Goal: Complete application form: Complete application form

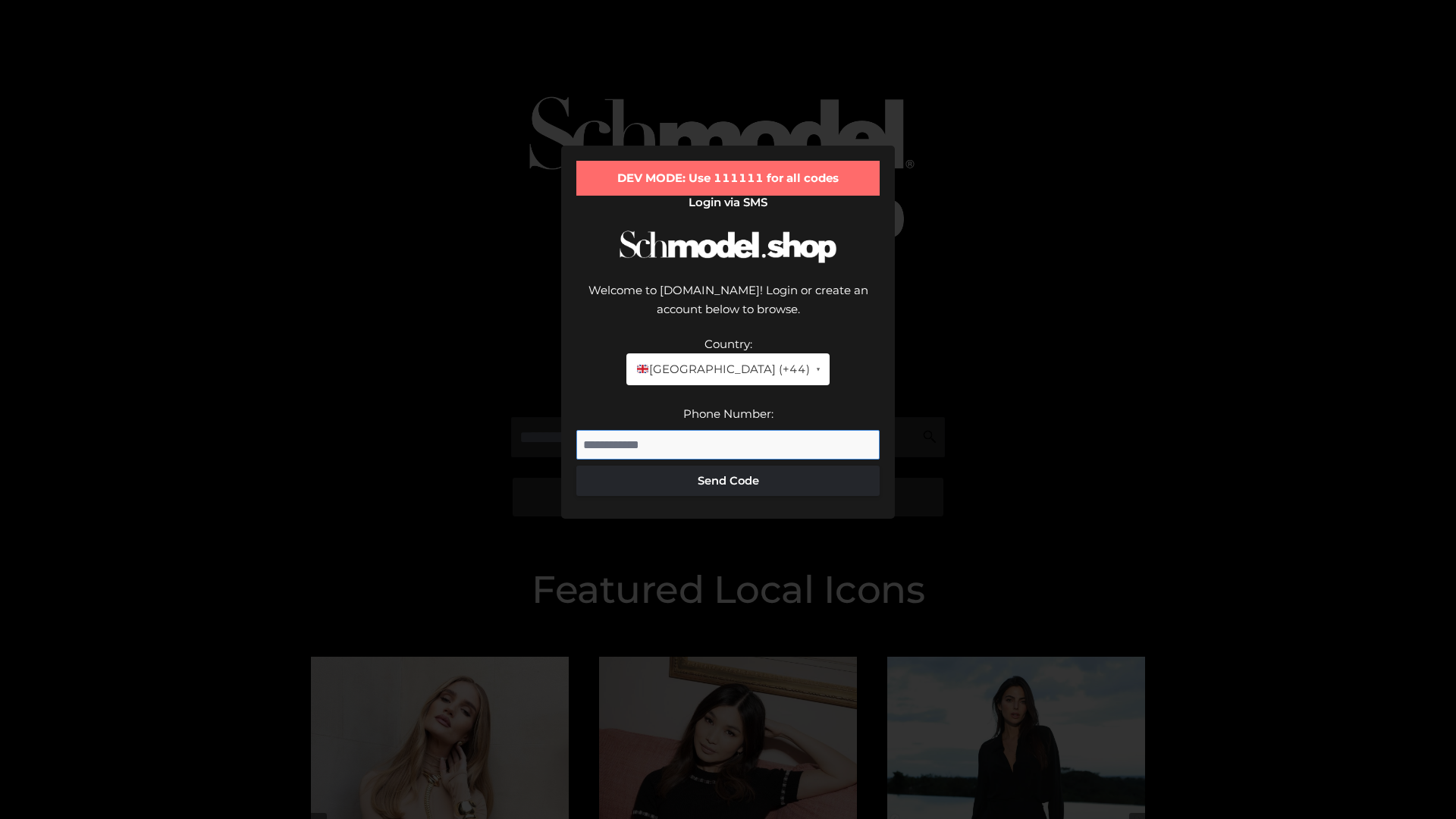
click at [728, 430] on input "Phone Number:" at bounding box center [728, 444] width 304 height 31
type input "**********"
click at [728, 465] on button "Send Code" at bounding box center [728, 480] width 304 height 31
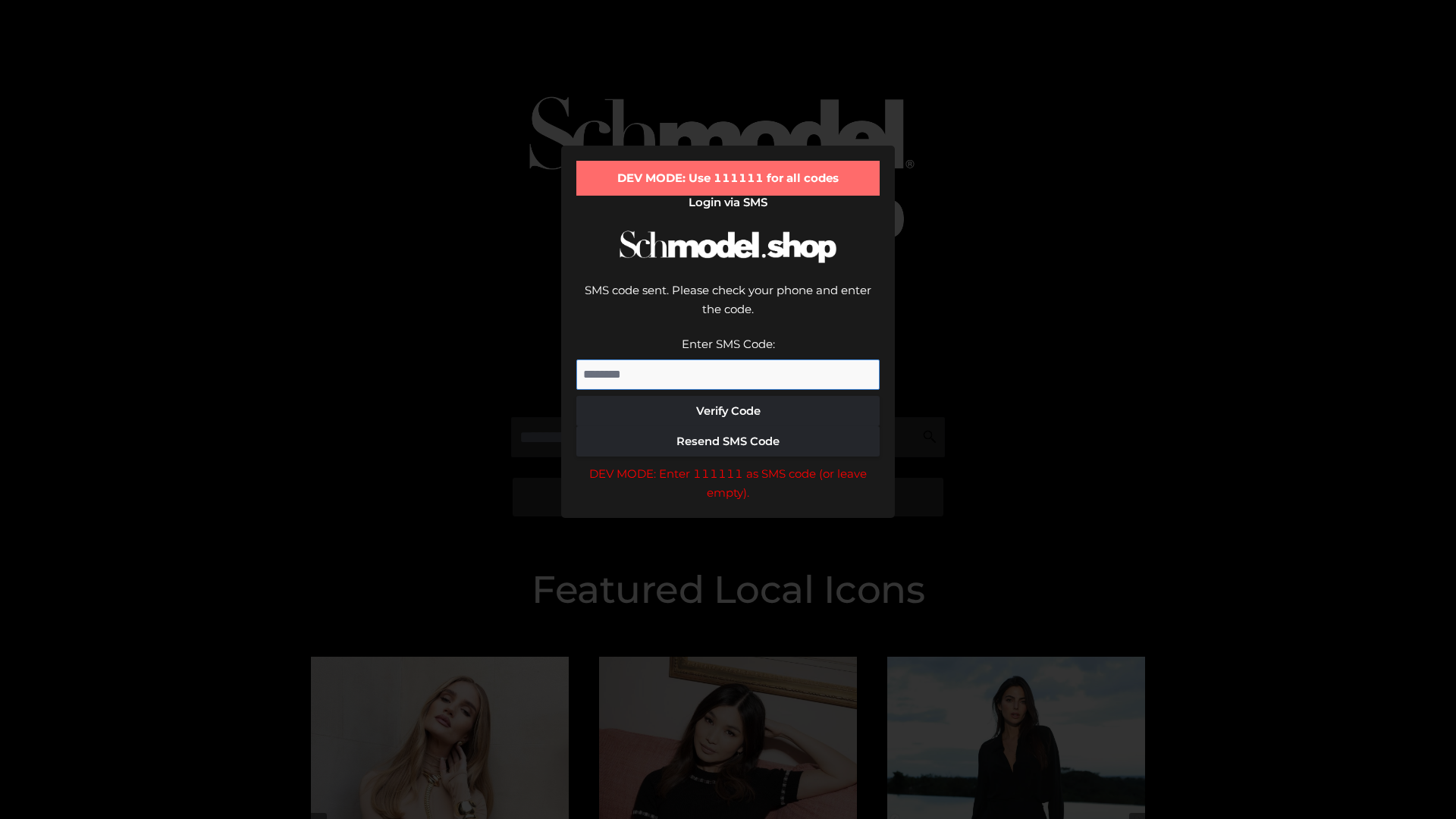
click at [728, 360] on input "Enter SMS Code:" at bounding box center [728, 375] width 304 height 31
type input "******"
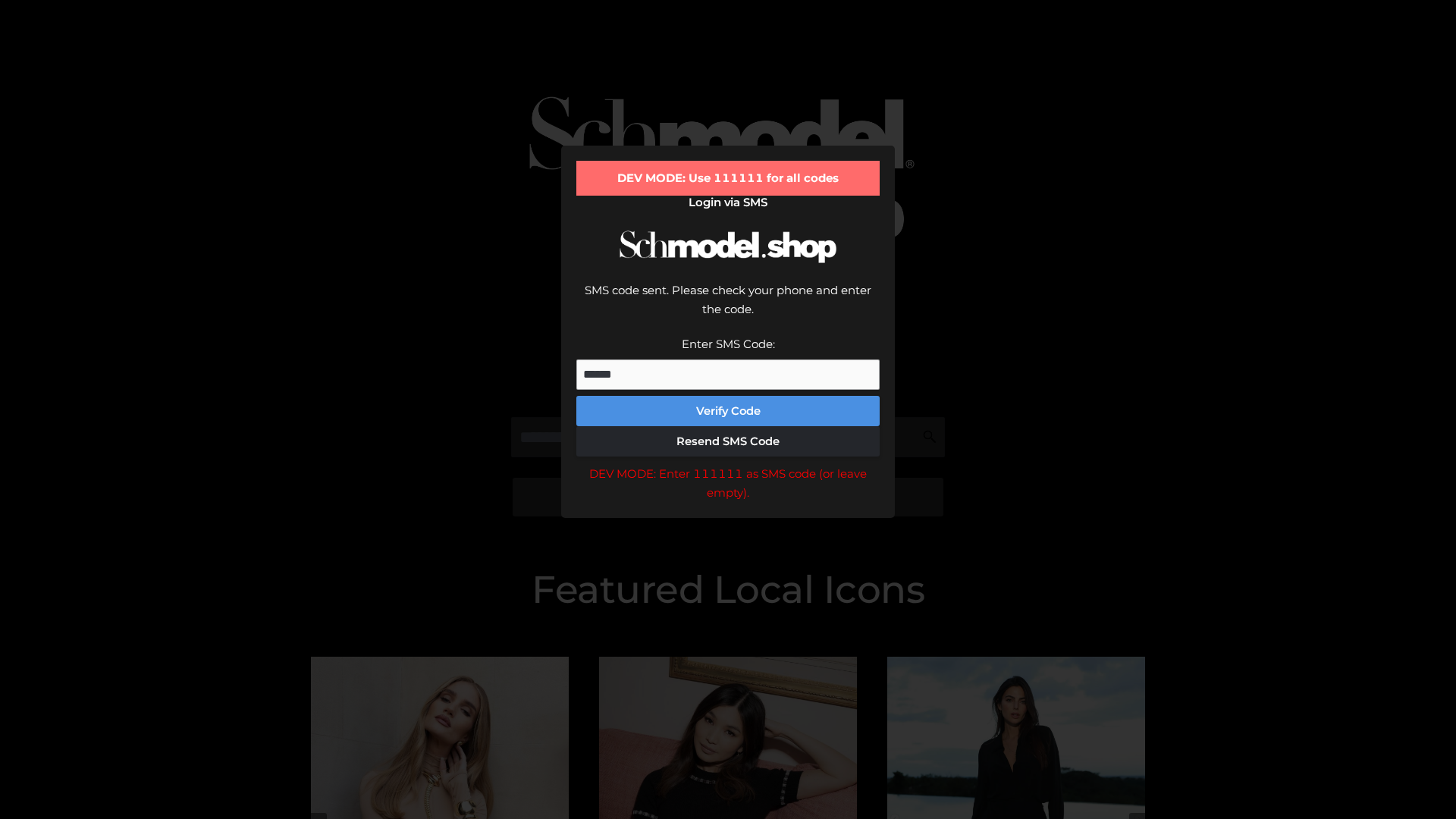
click at [728, 396] on button "Verify Code" at bounding box center [728, 411] width 304 height 31
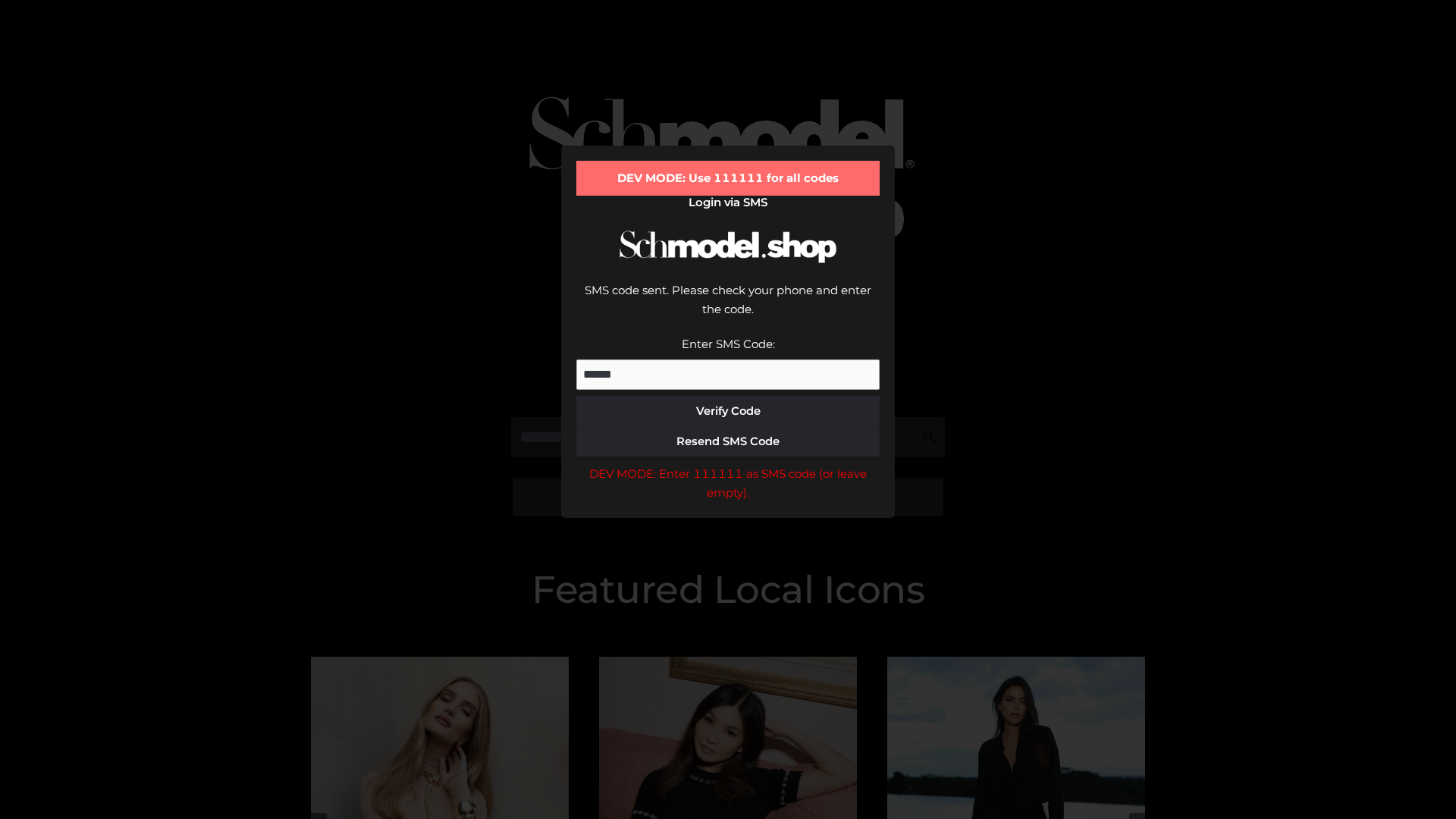
click at [728, 464] on div "DEV MODE: Enter 111111 as SMS code (or leave empty)." at bounding box center [728, 483] width 304 height 38
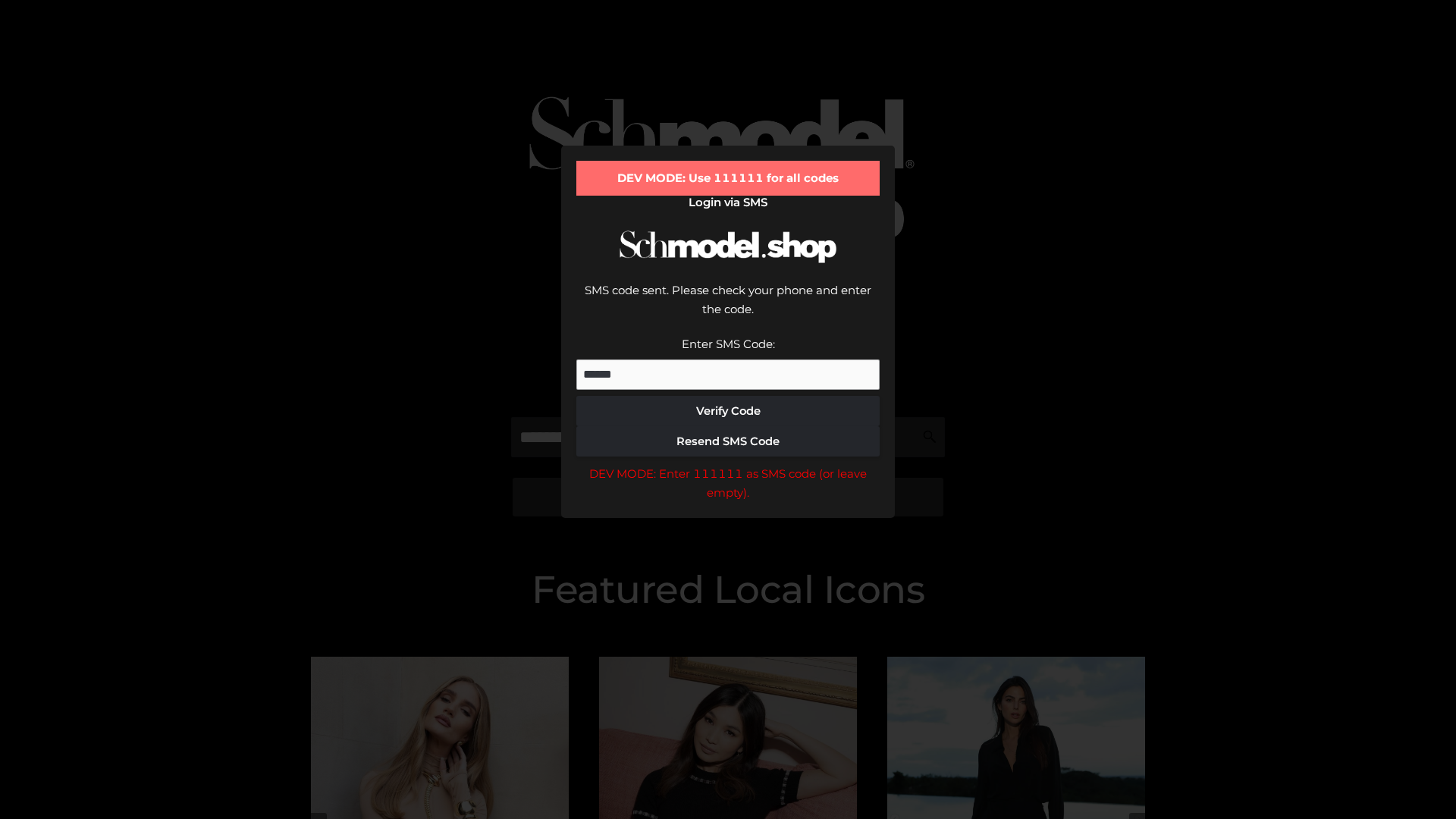
click at [728, 464] on div "DEV MODE: Enter 111111 as SMS code (or leave empty)." at bounding box center [728, 483] width 304 height 38
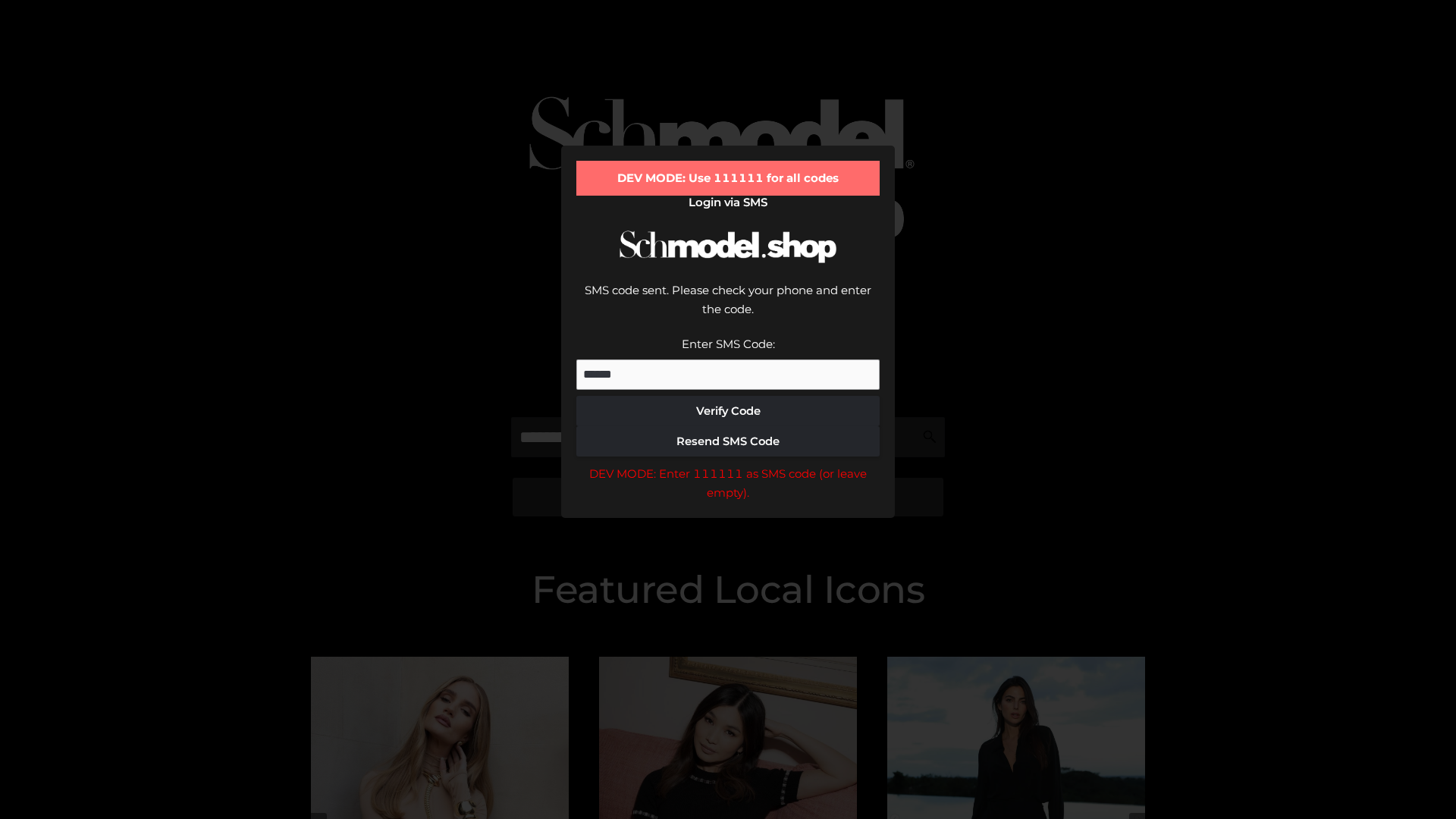
click at [728, 464] on div "DEV MODE: Enter 111111 as SMS code (or leave empty)." at bounding box center [728, 483] width 304 height 38
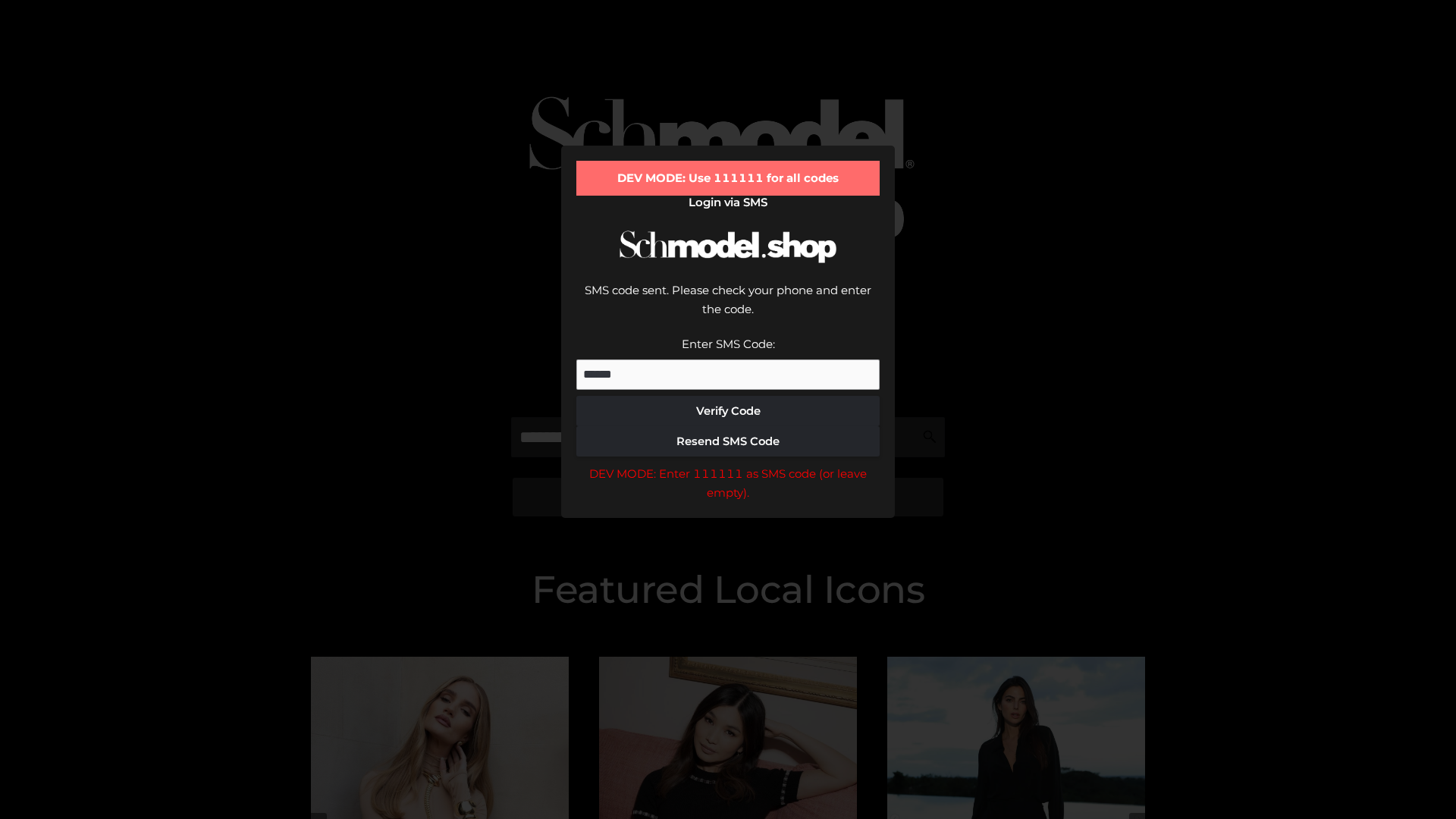
click at [728, 464] on div "DEV MODE: Enter 111111 as SMS code (or leave empty)." at bounding box center [728, 483] width 304 height 38
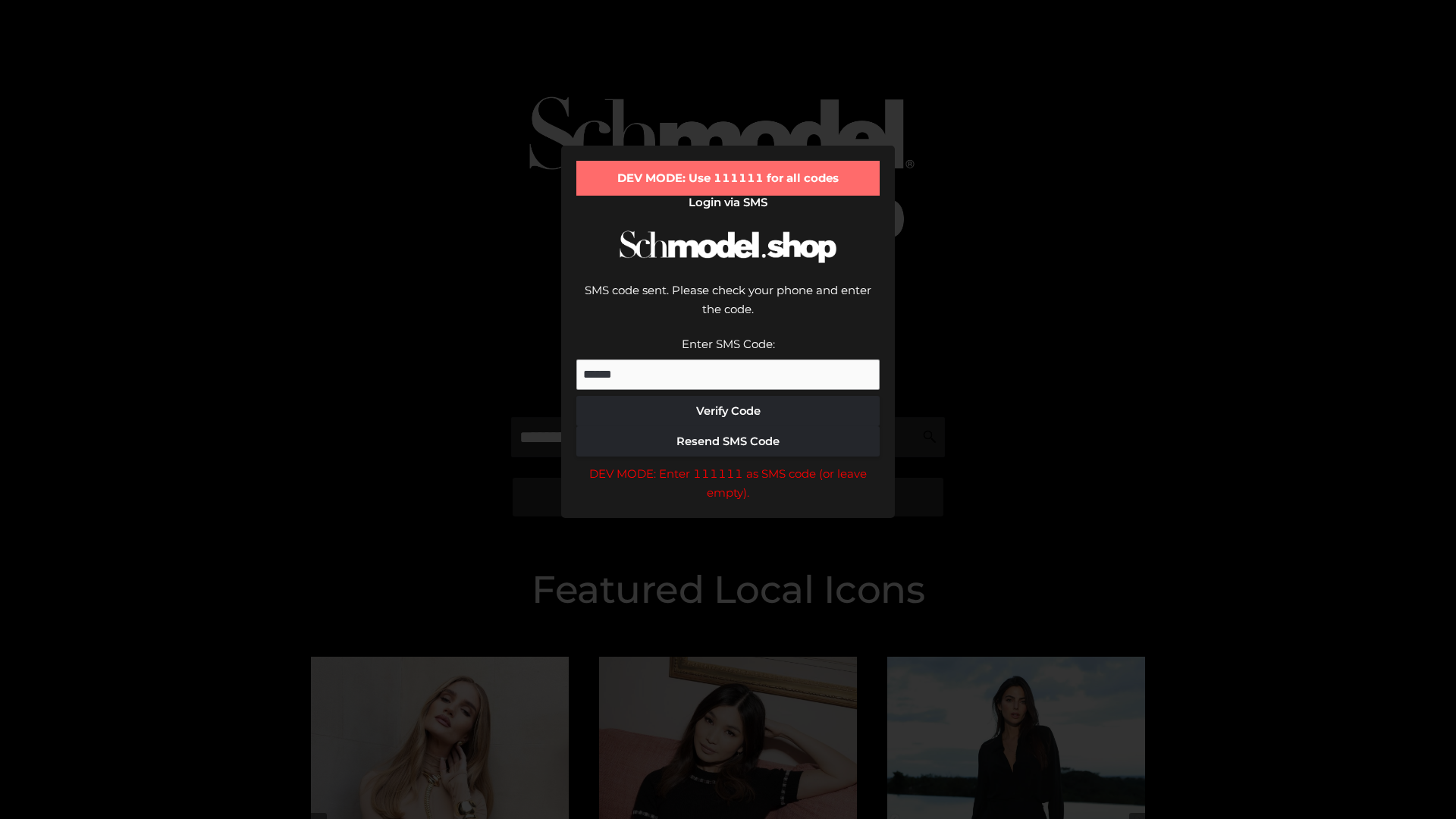
click at [728, 464] on div "DEV MODE: Enter 111111 as SMS code (or leave empty)." at bounding box center [728, 483] width 304 height 38
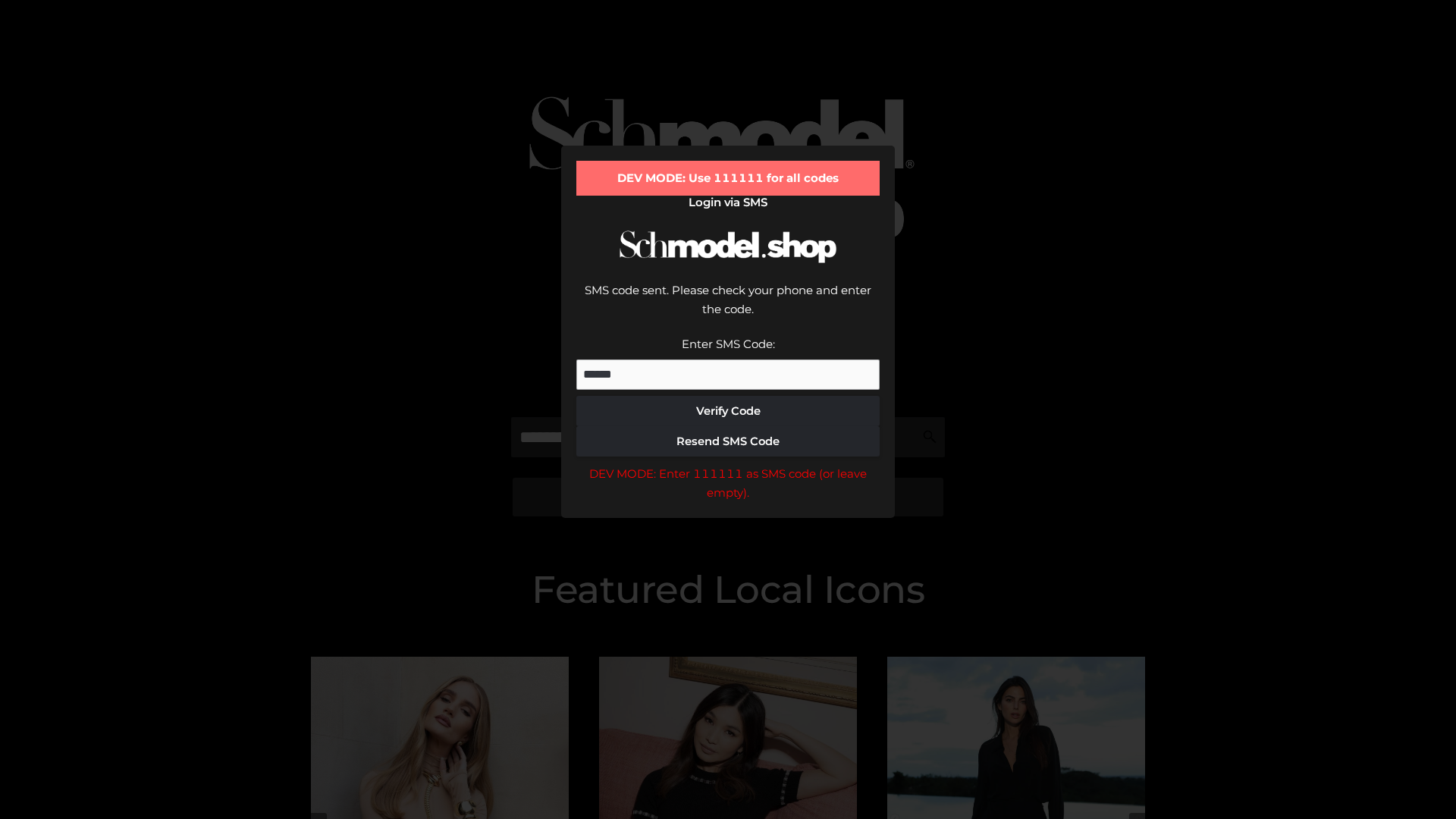
click at [728, 464] on div "DEV MODE: Enter 111111 as SMS code (or leave empty)." at bounding box center [728, 483] width 304 height 38
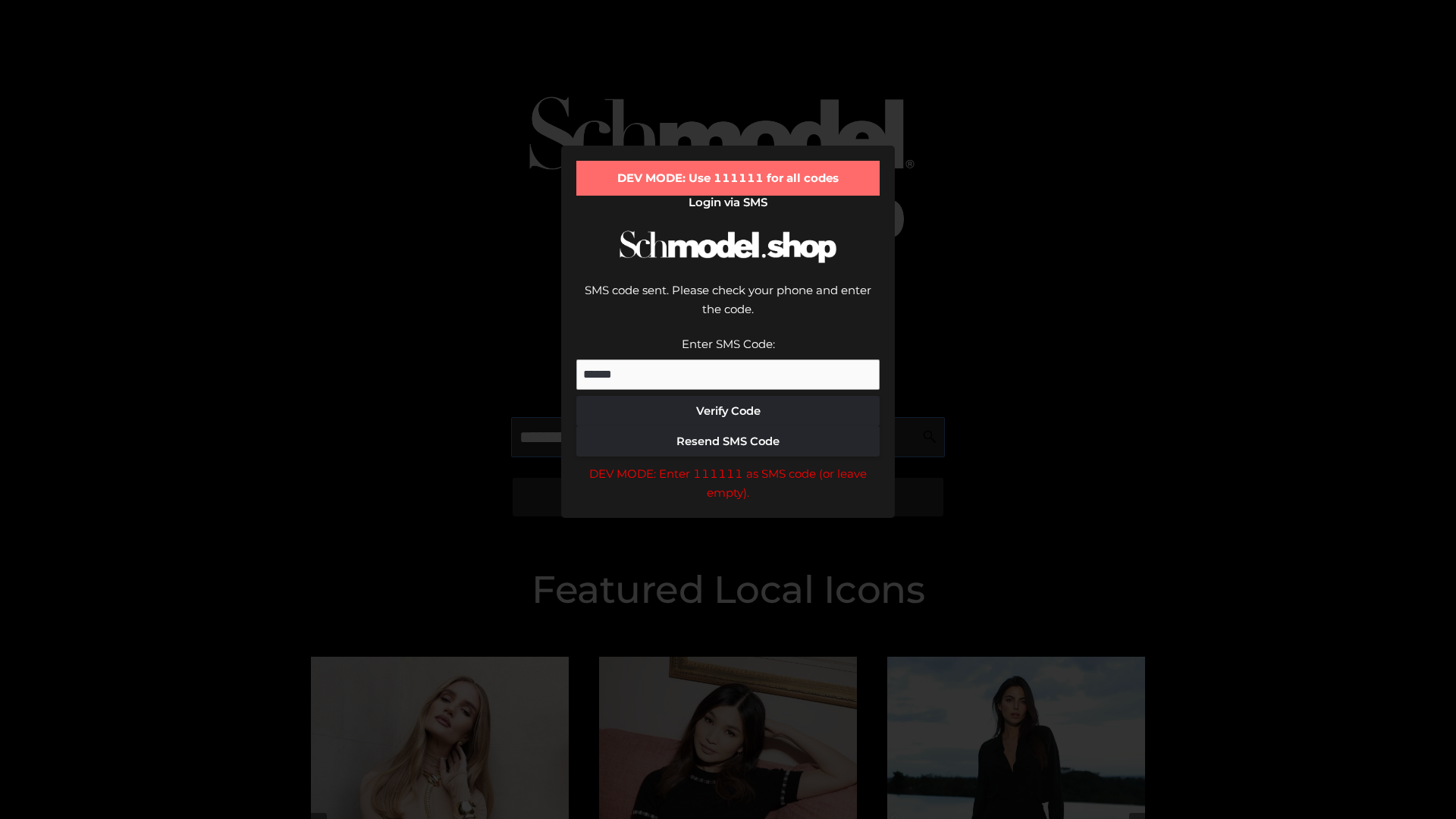
scroll to position [0, 78]
click at [728, 464] on div "DEV MODE: Enter 111111 as SMS code (or leave empty)." at bounding box center [728, 483] width 304 height 38
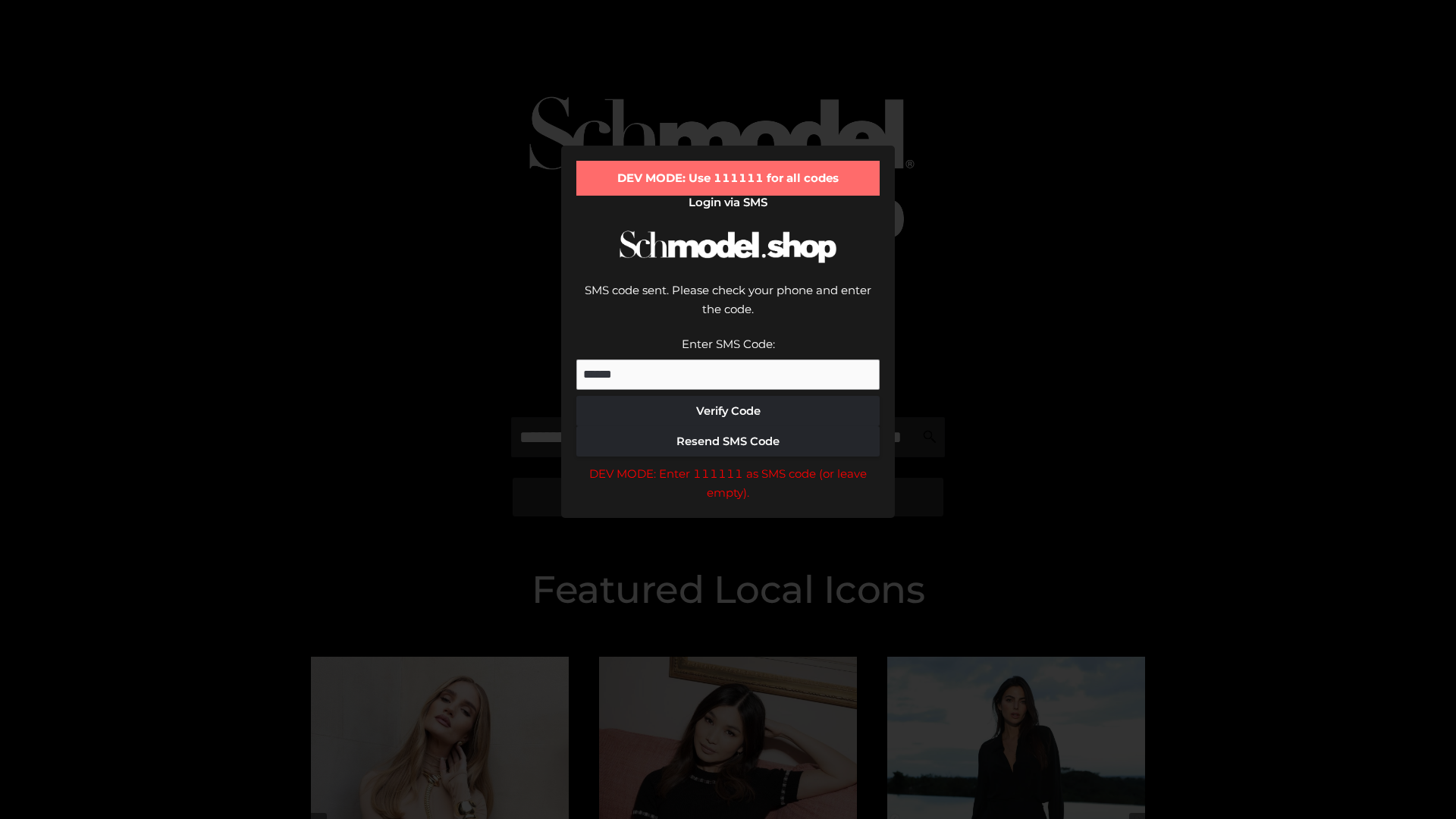
click at [728, 464] on div "DEV MODE: Enter 111111 as SMS code (or leave empty)." at bounding box center [728, 483] width 304 height 38
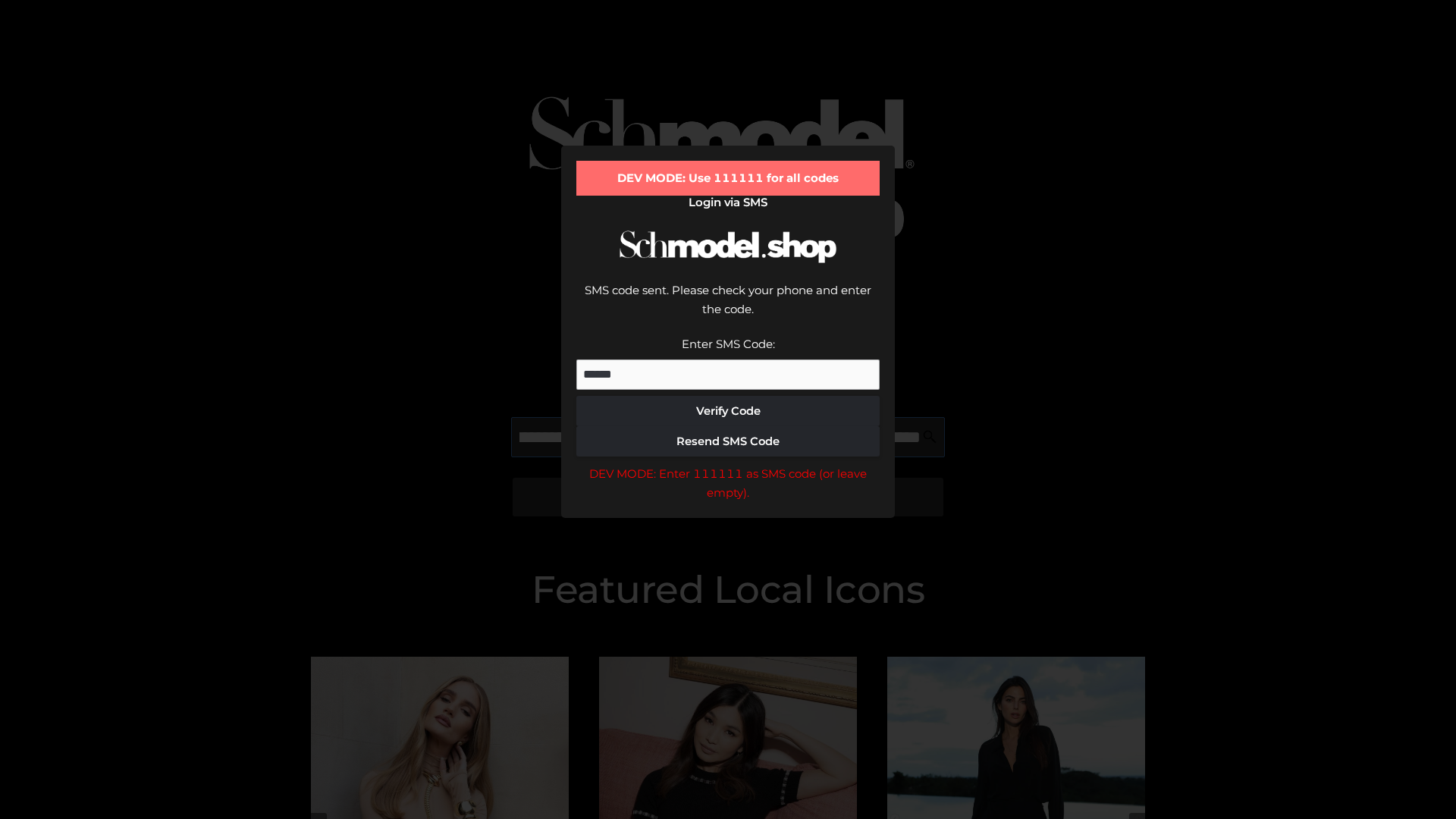
scroll to position [0, 166]
click at [728, 464] on div "DEV MODE: Enter 111111 as SMS code (or leave empty)." at bounding box center [728, 483] width 304 height 38
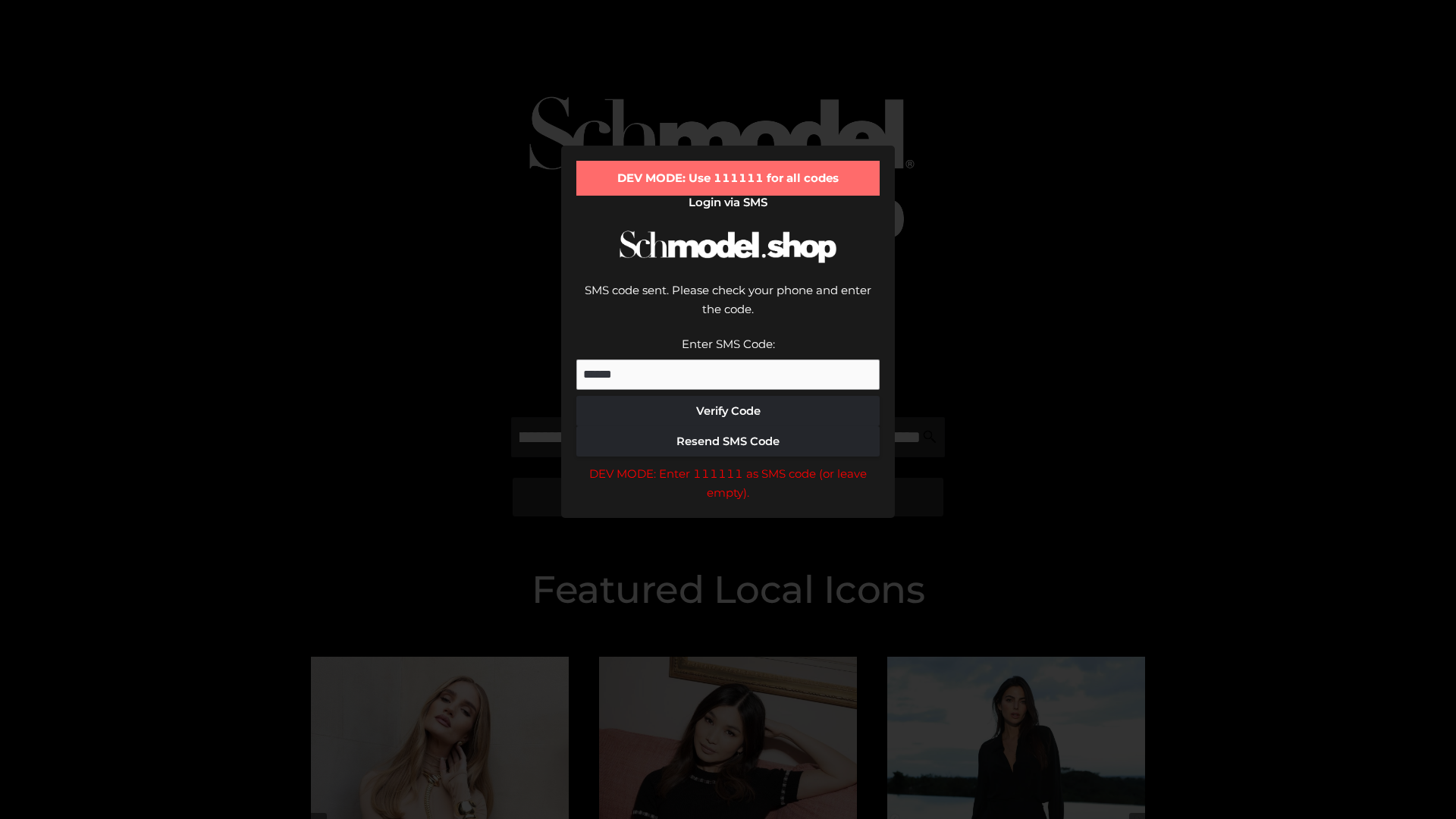
click at [728, 464] on div "DEV MODE: Enter 111111 as SMS code (or leave empty)." at bounding box center [728, 483] width 304 height 38
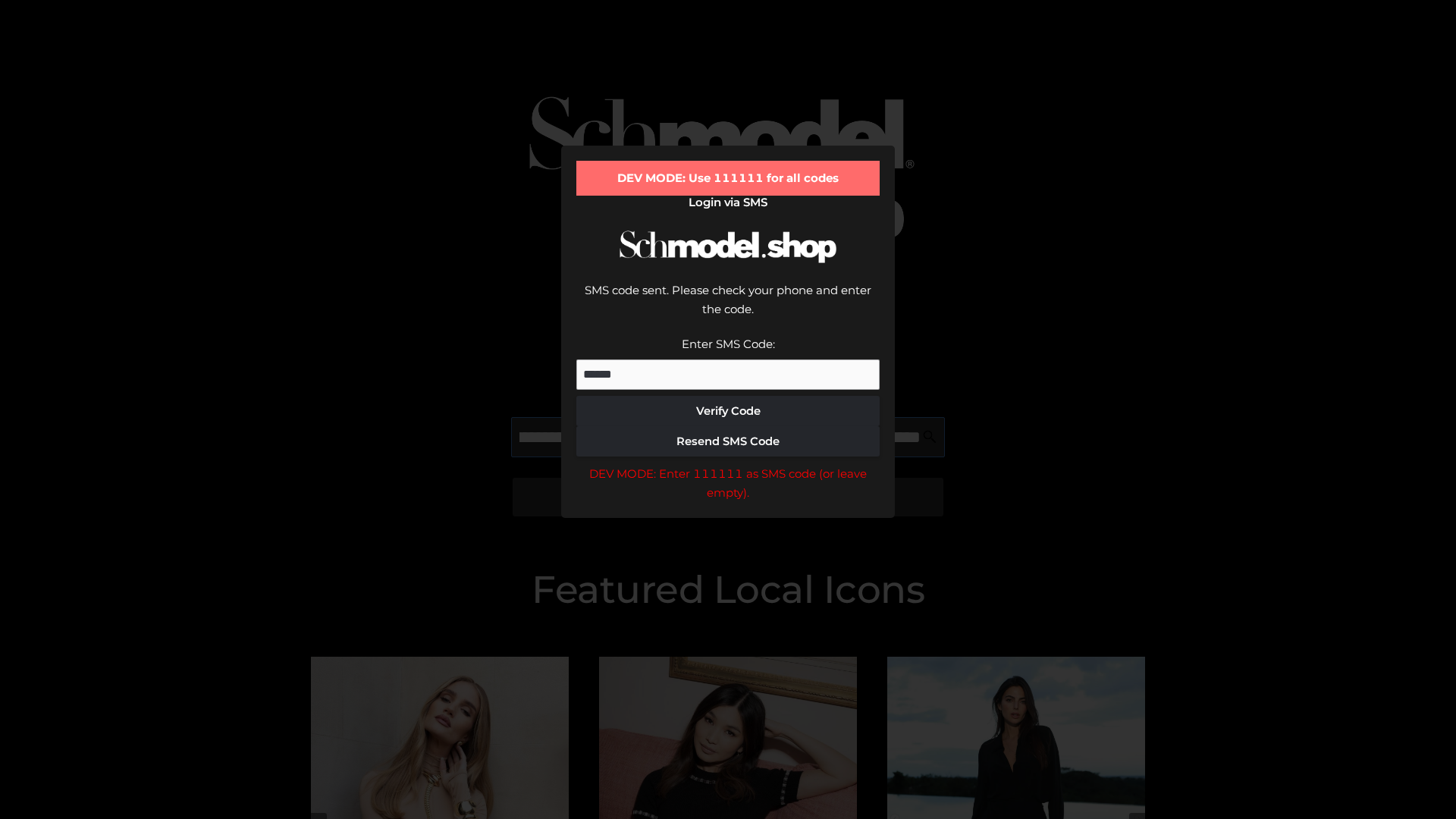
scroll to position [0, 257]
click at [728, 464] on div "DEV MODE: Enter 111111 as SMS code (or leave empty)." at bounding box center [728, 483] width 304 height 38
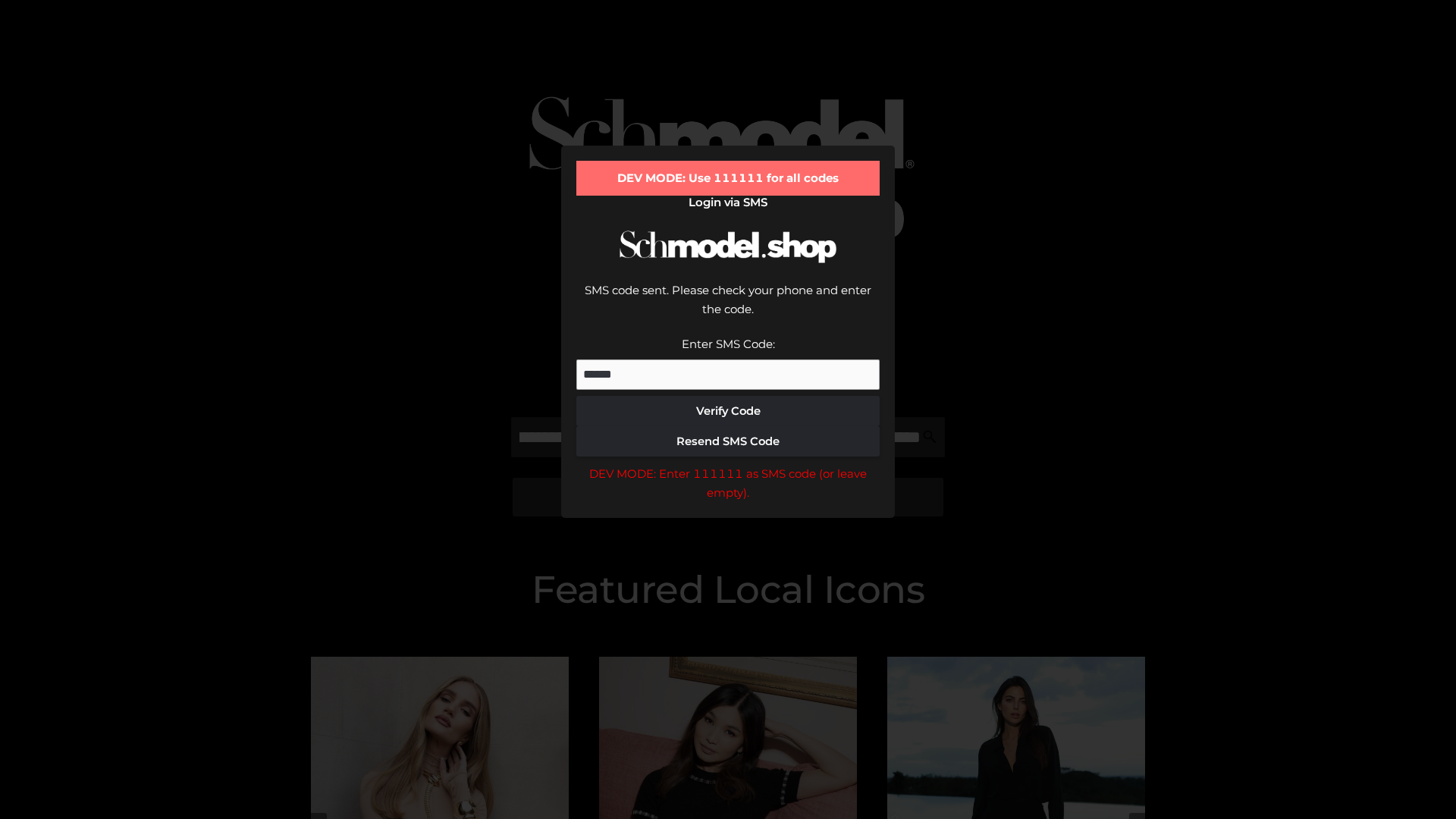
click at [728, 464] on div "DEV MODE: Enter 111111 as SMS code (or leave empty)." at bounding box center [728, 483] width 304 height 38
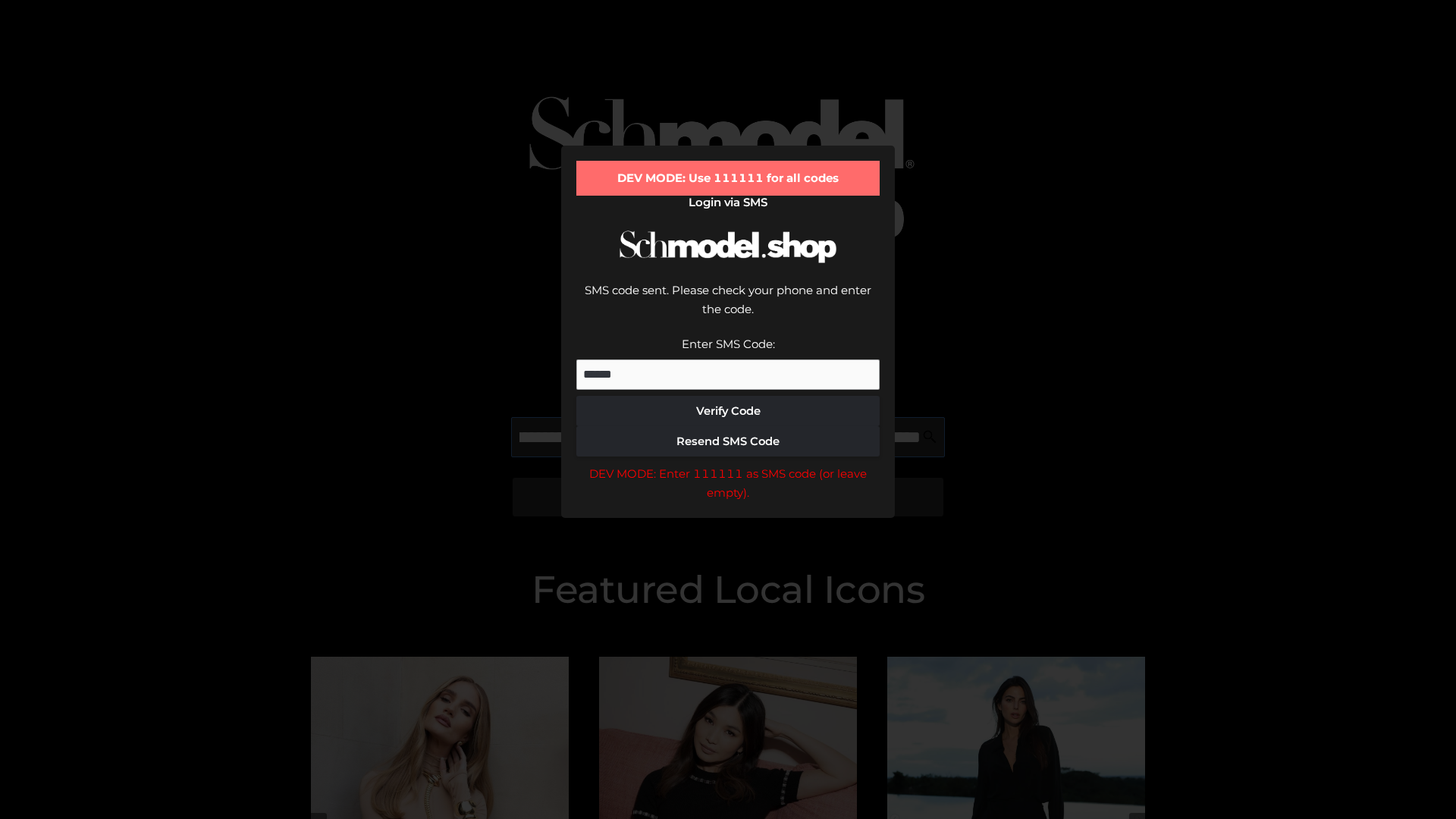
scroll to position [0, 353]
click at [728, 464] on div "DEV MODE: Enter 111111 as SMS code (or leave empty)." at bounding box center [728, 483] width 304 height 38
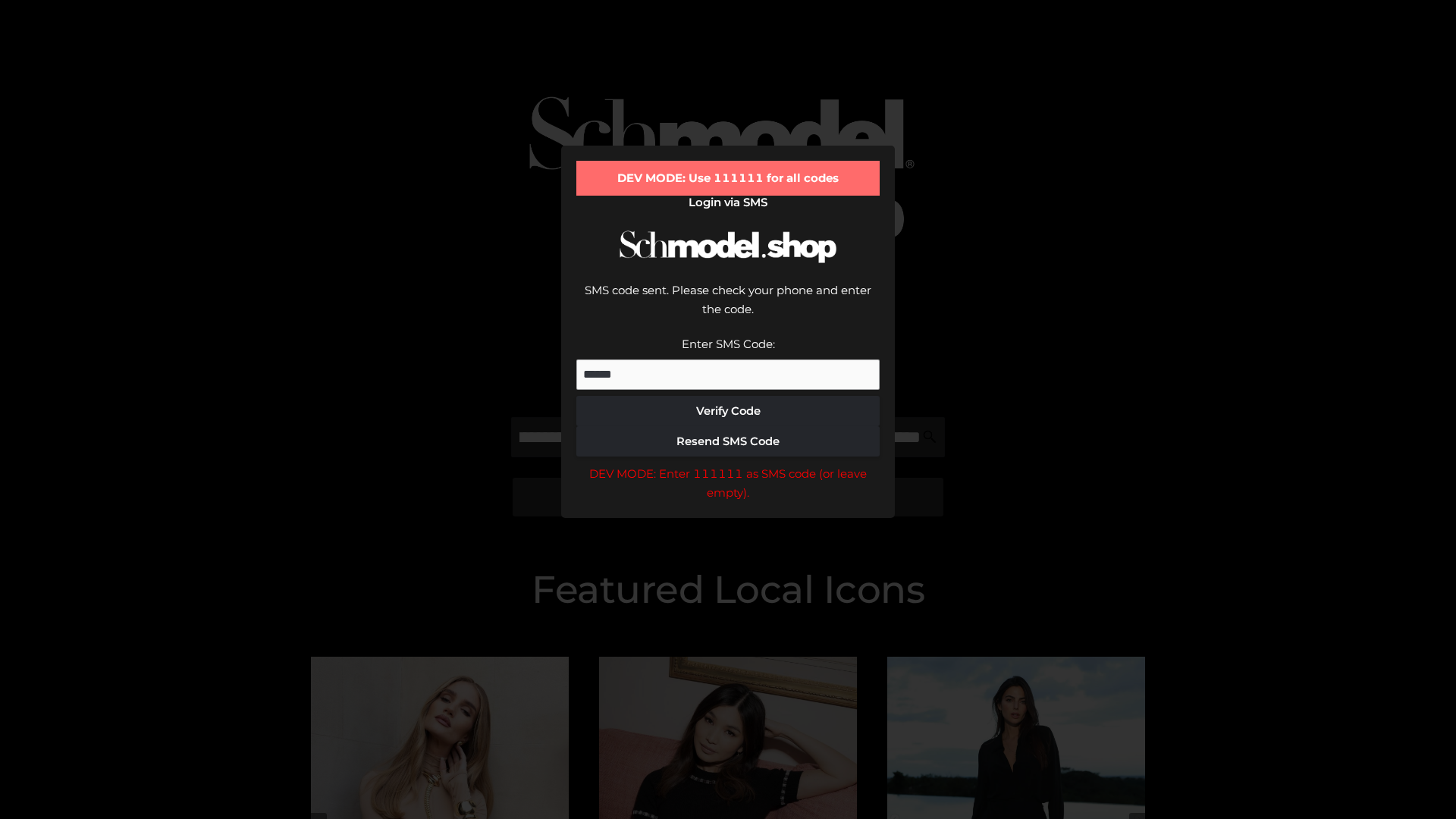
click at [728, 464] on div "DEV MODE: Enter 111111 as SMS code (or leave empty)." at bounding box center [728, 483] width 304 height 38
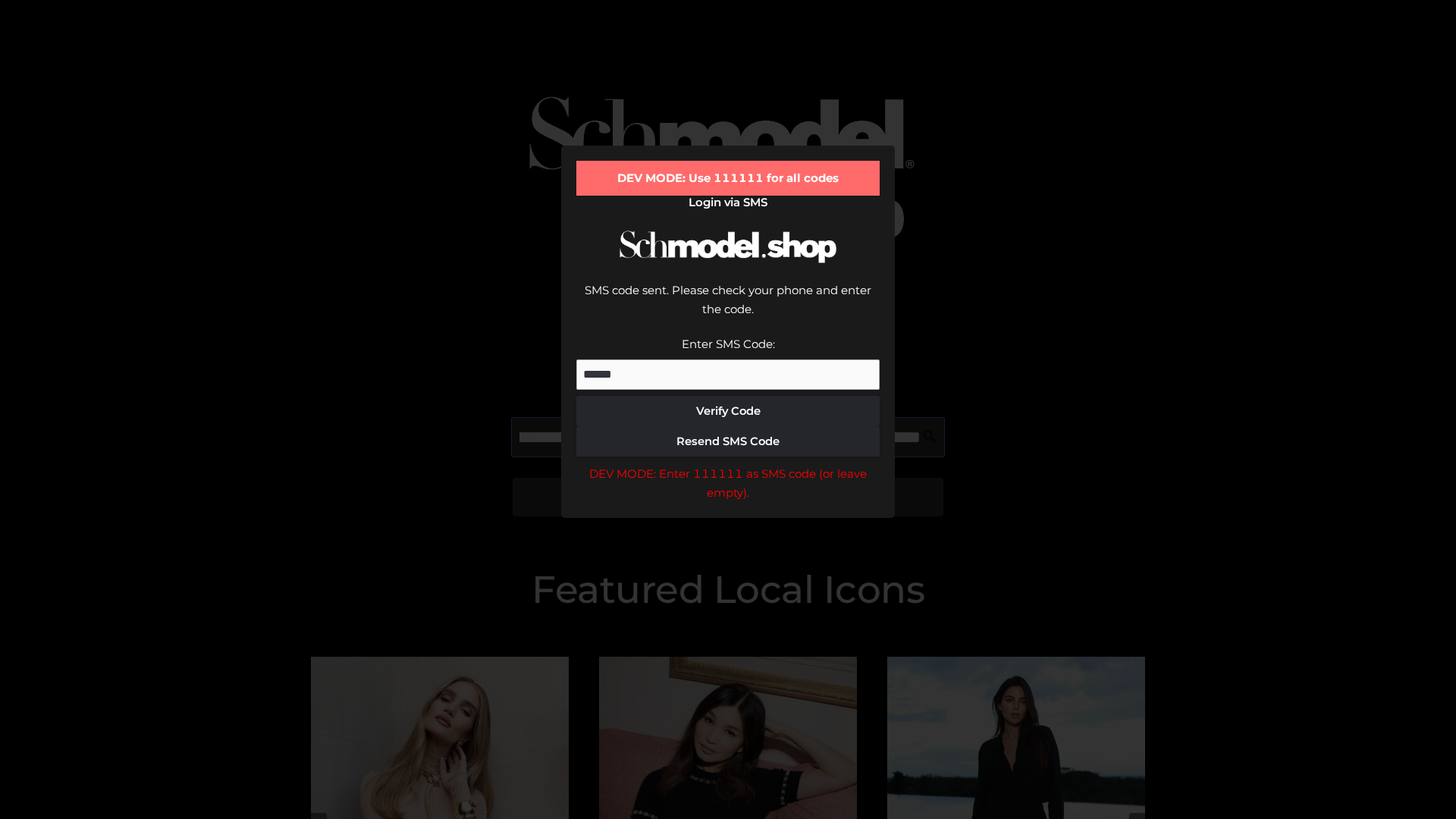
scroll to position [0, 440]
click at [728, 464] on div "DEV MODE: Enter 111111 as SMS code (or leave empty)." at bounding box center [728, 483] width 304 height 38
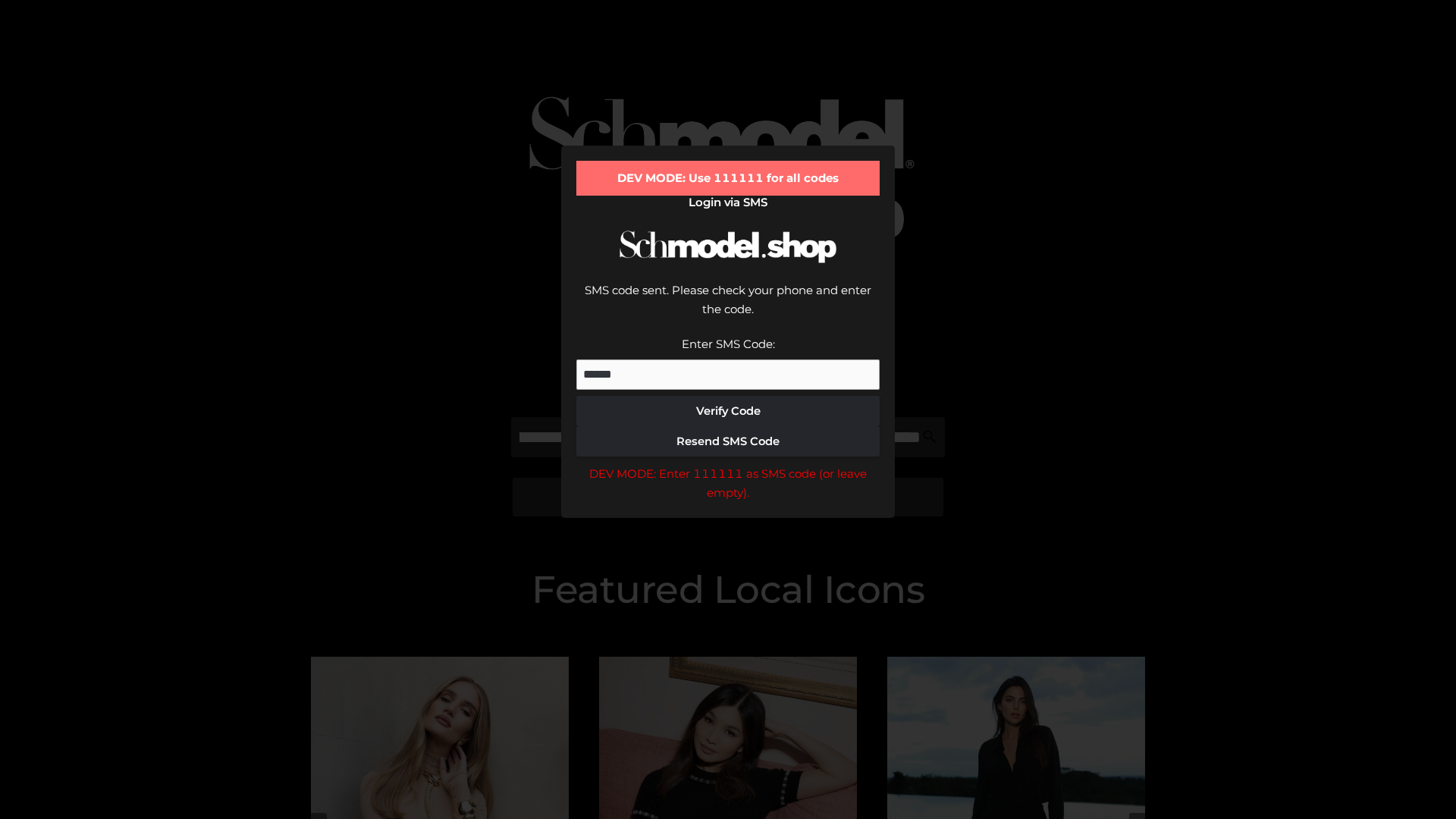
click at [728, 464] on div "DEV MODE: Enter 111111 as SMS code (or leave empty)." at bounding box center [728, 483] width 304 height 38
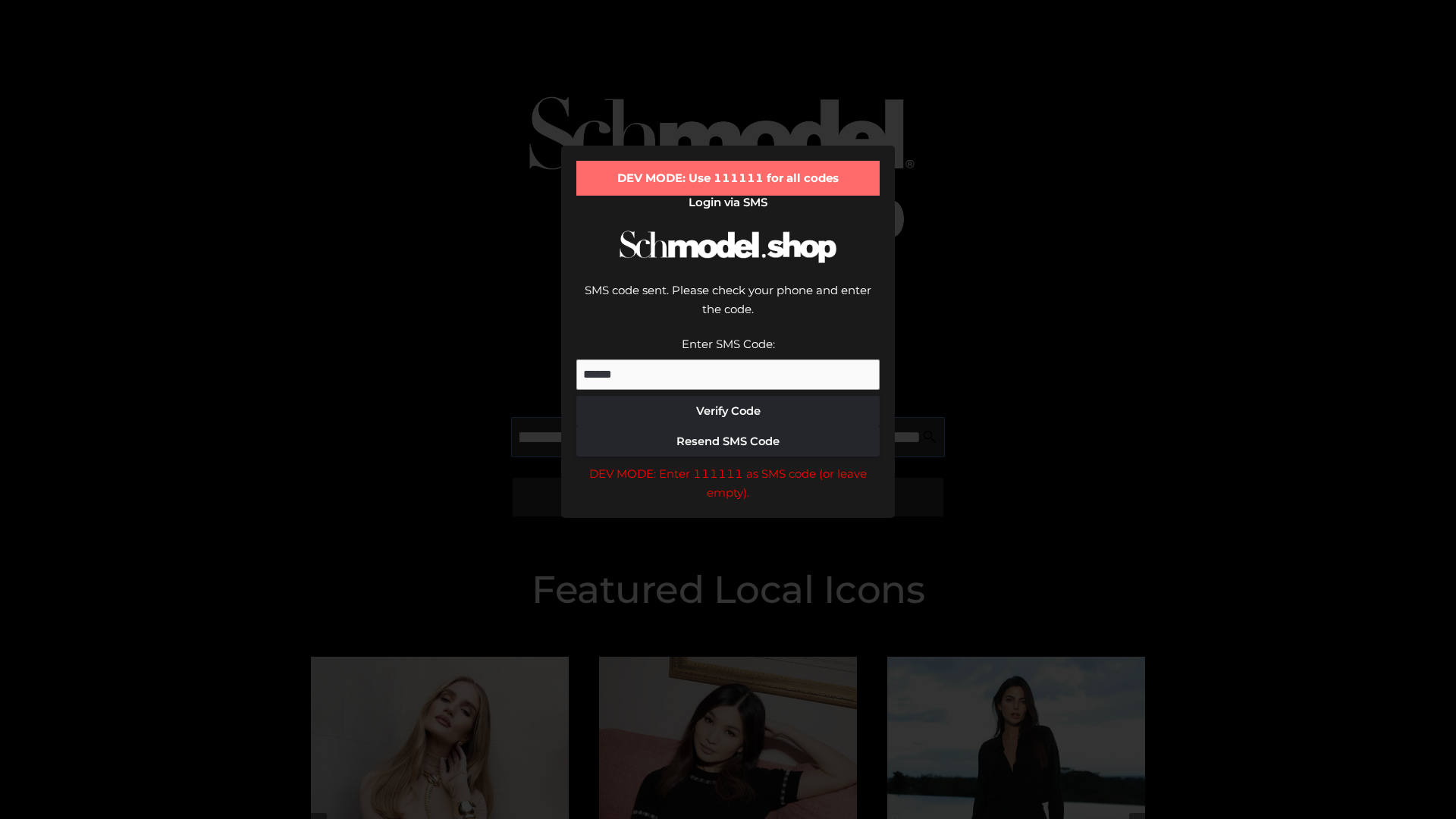
scroll to position [0, 531]
click at [728, 464] on div "DEV MODE: Enter 111111 as SMS code (or leave empty)." at bounding box center [728, 483] width 304 height 38
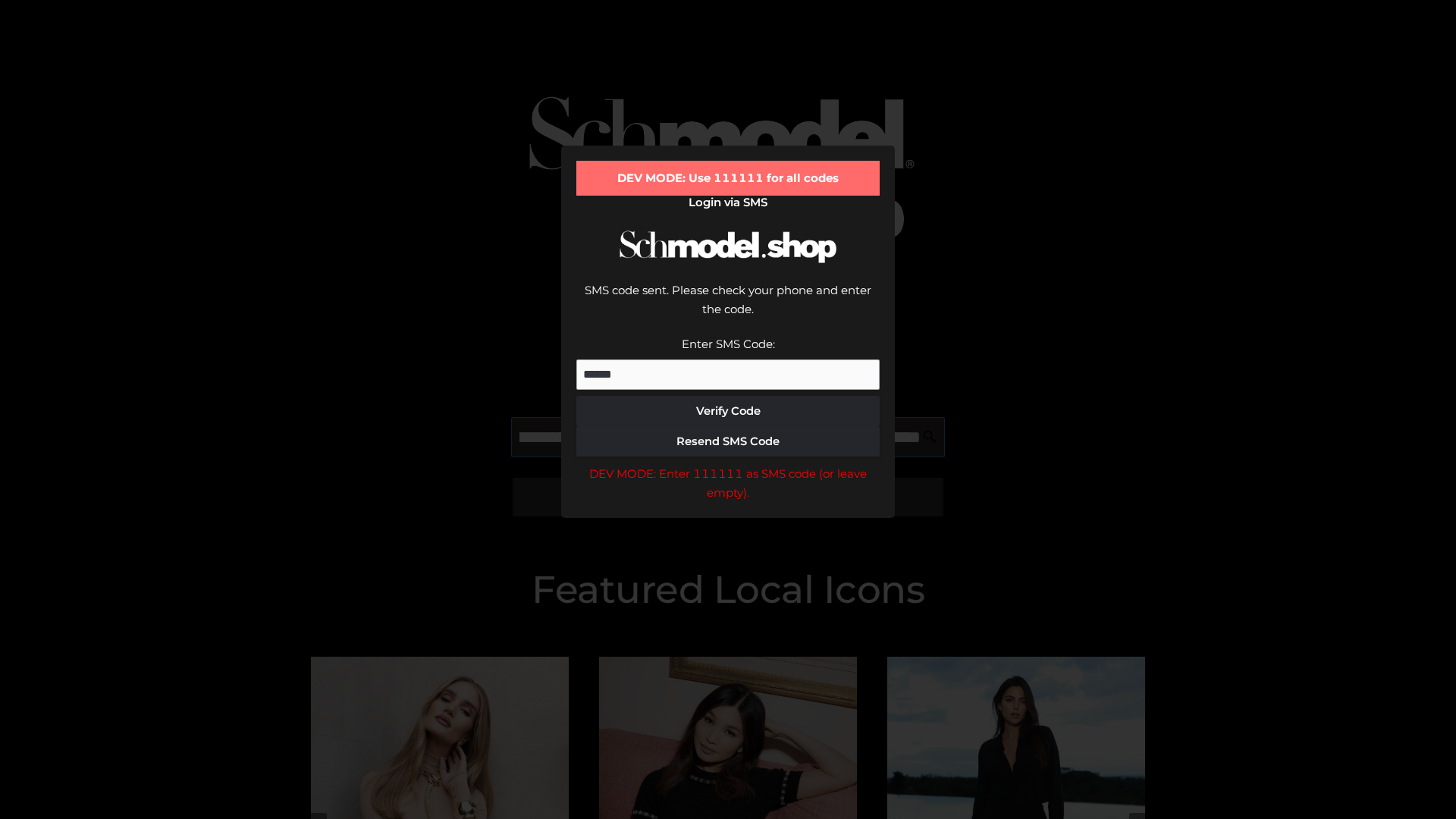
type input "**********"
